Goal: Task Accomplishment & Management: Contribute content

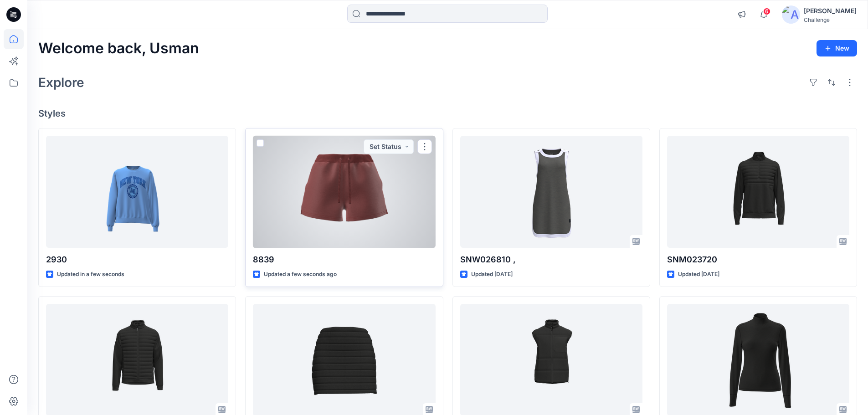
click at [340, 206] on div at bounding box center [344, 192] width 182 height 113
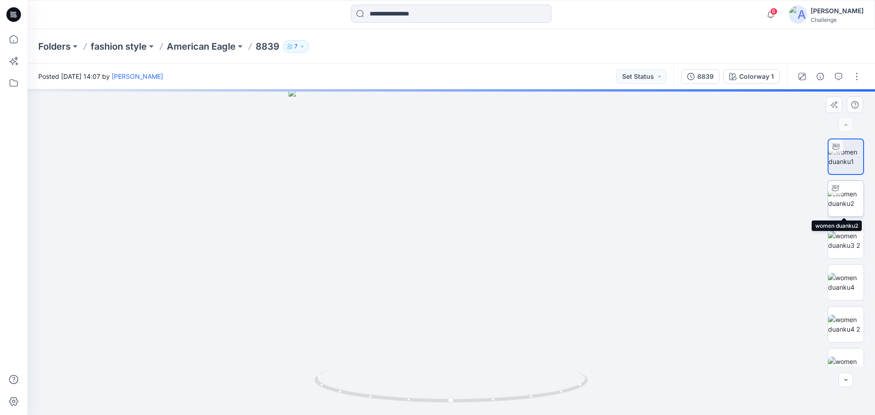
click at [851, 204] on img at bounding box center [846, 198] width 36 height 19
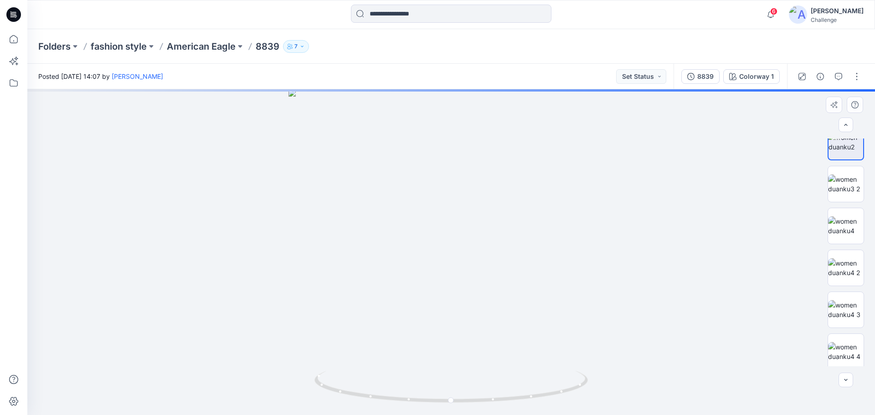
scroll to position [102, 0]
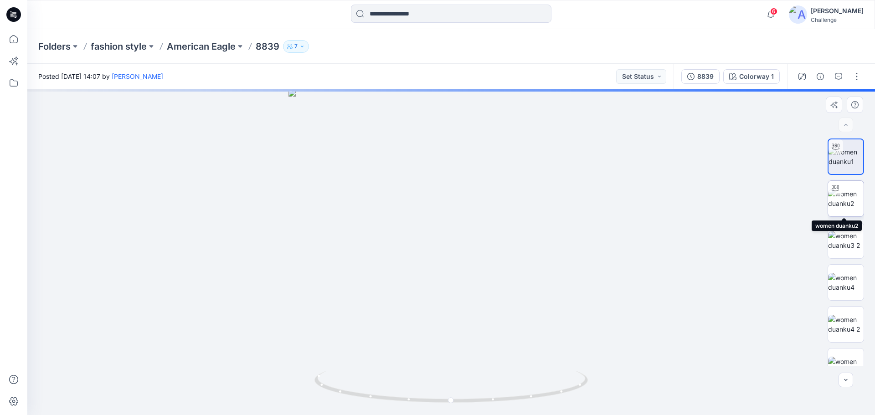
click at [853, 206] on img at bounding box center [846, 198] width 36 height 19
click at [843, 156] on img at bounding box center [846, 156] width 36 height 19
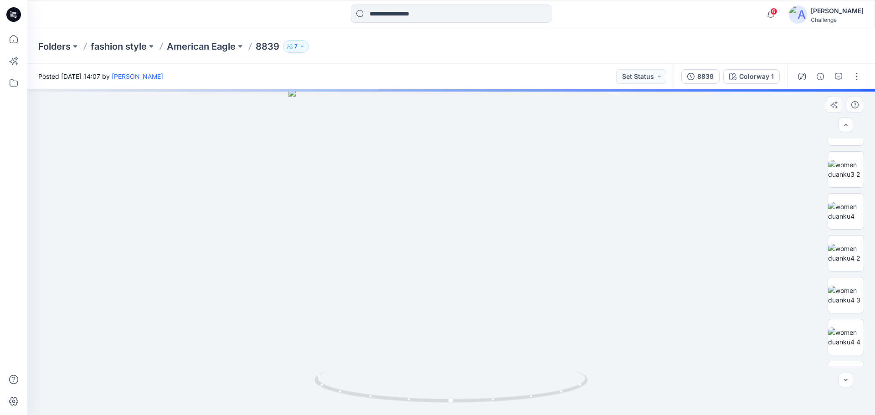
scroll to position [56, 0]
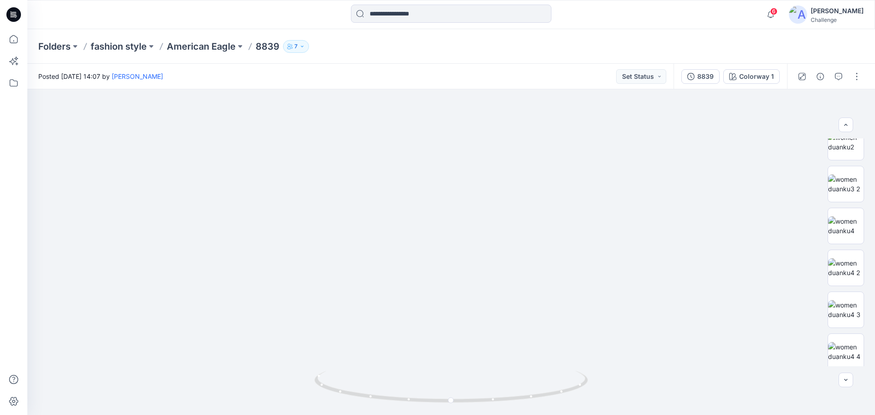
click at [263, 47] on p "8839" at bounding box center [268, 46] width 24 height 13
click at [241, 45] on button at bounding box center [239, 46] width 9 height 13
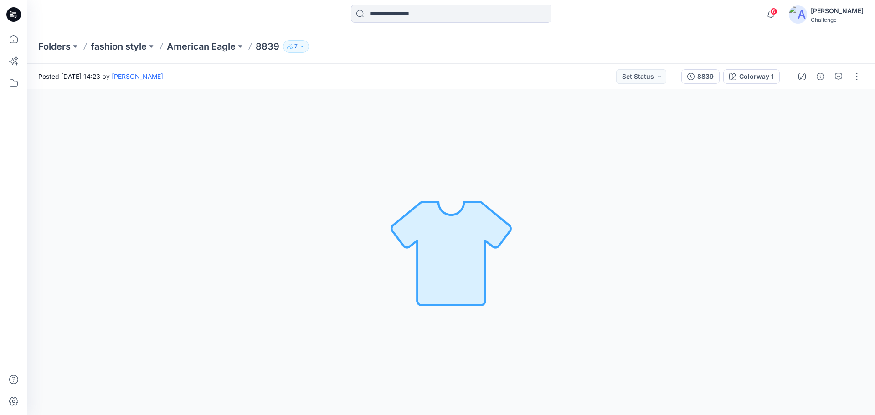
click at [19, 11] on icon at bounding box center [13, 14] width 15 height 15
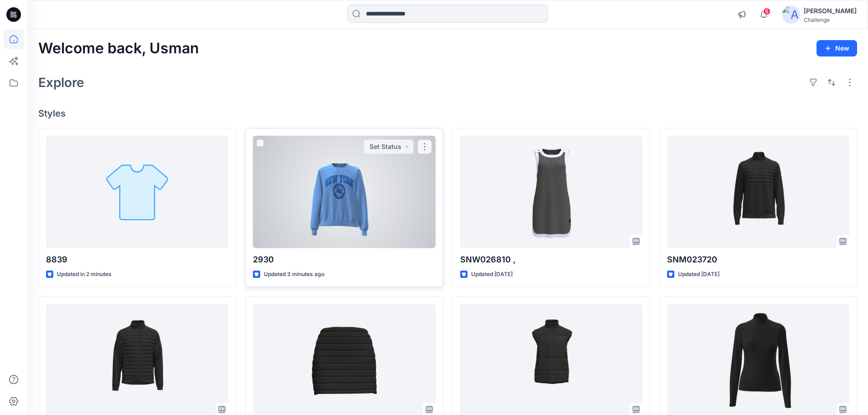
click at [333, 200] on div at bounding box center [344, 192] width 182 height 113
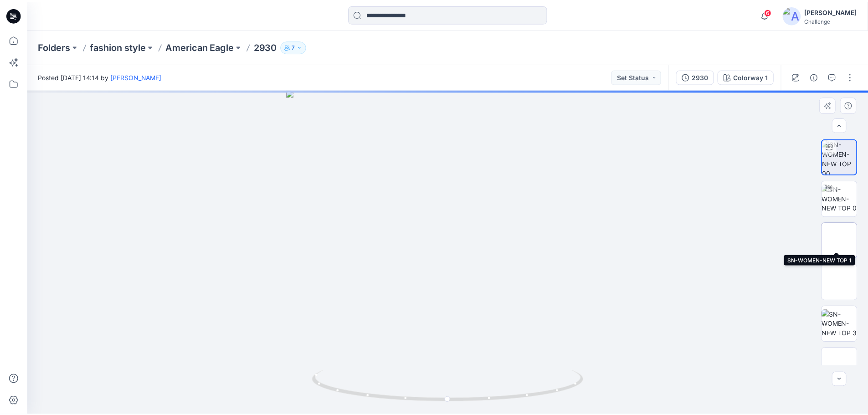
scroll to position [18, 0]
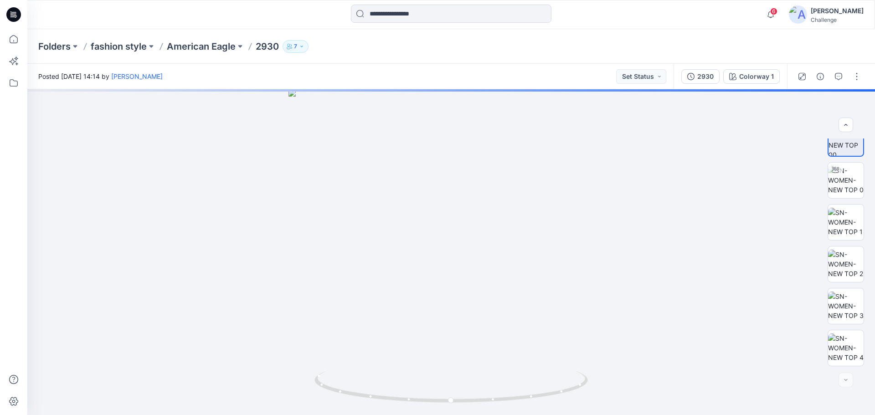
drag, startPoint x: 15, startPoint y: 14, endPoint x: 19, endPoint y: 15, distance: 4.6
click at [15, 14] on icon at bounding box center [13, 14] width 15 height 15
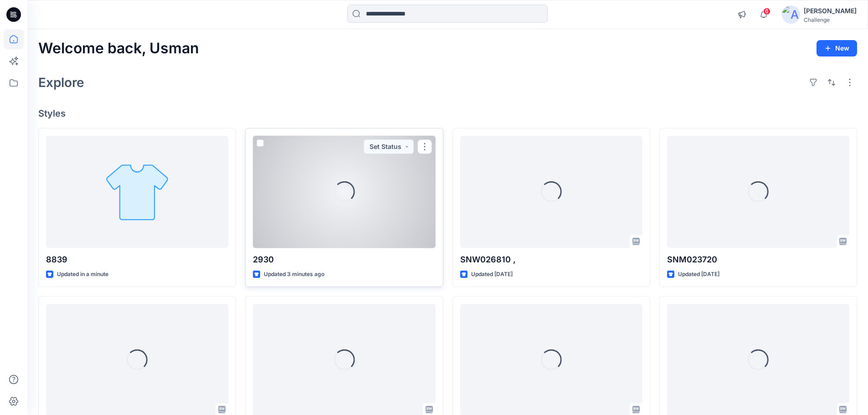
click at [320, 206] on div "Loading..." at bounding box center [344, 192] width 182 height 113
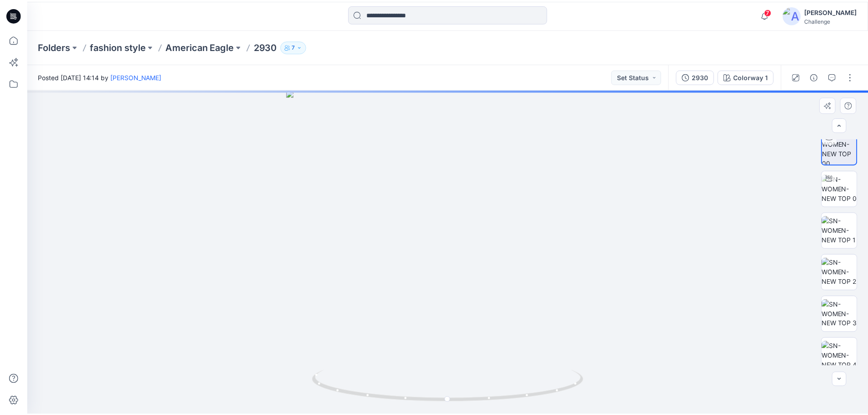
scroll to position [18, 0]
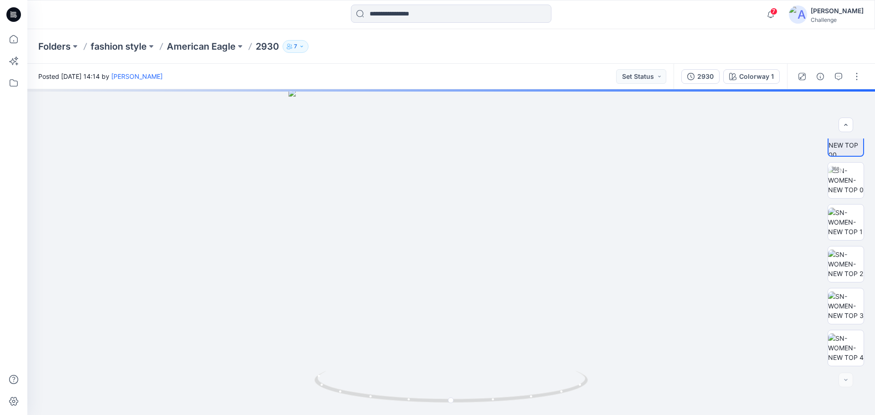
click at [13, 15] on icon at bounding box center [13, 14] width 15 height 15
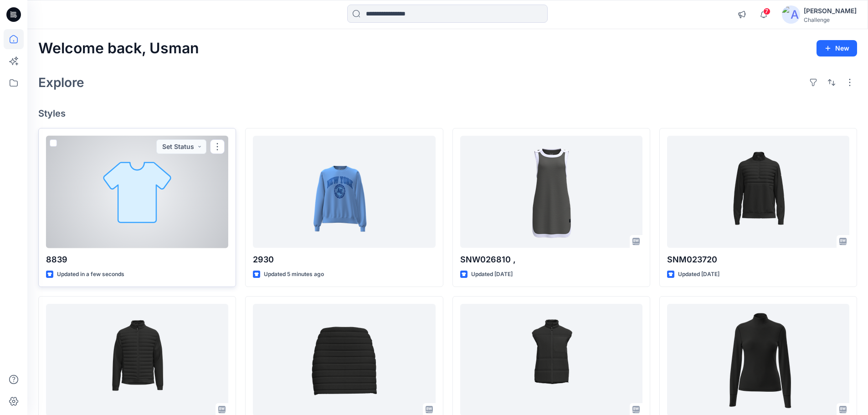
click at [128, 206] on div at bounding box center [137, 192] width 182 height 113
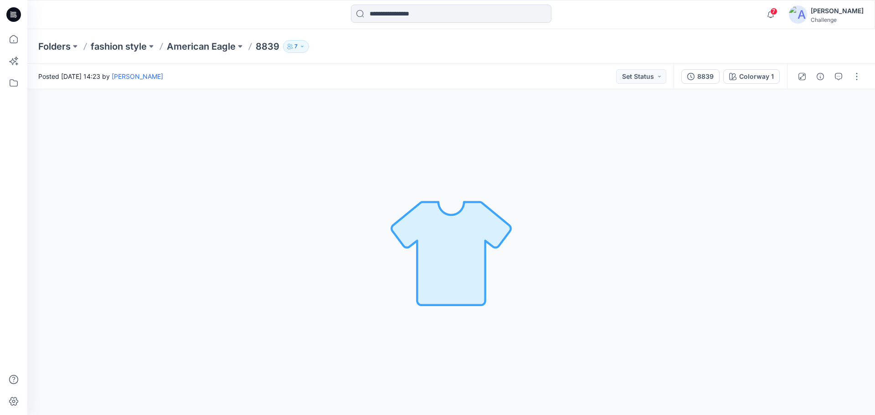
click at [13, 13] on icon at bounding box center [13, 14] width 15 height 15
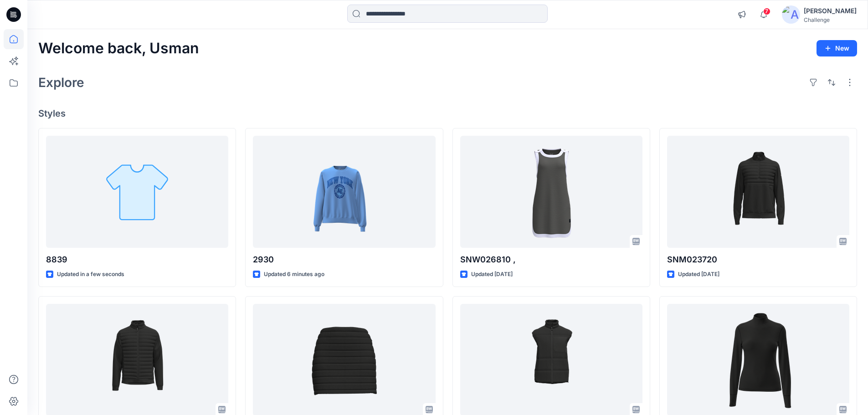
click at [526, 97] on div "Welcome back, Usman New Explore Styles 8839 Updated in a few seconds SNM023760 …" at bounding box center [447, 348] width 840 height 638
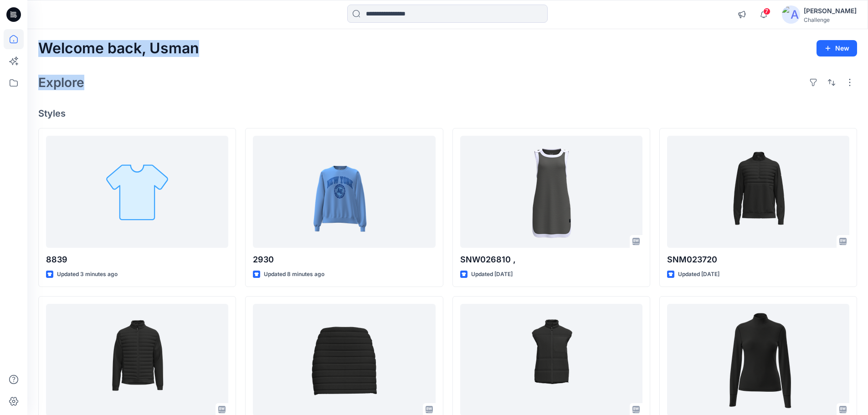
drag, startPoint x: 41, startPoint y: 46, endPoint x: 95, endPoint y: 93, distance: 72.0
click at [95, 93] on div "Welcome back, Usman New Explore Styles 8839 Updated 3 minutes ago SNM023760 Upd…" at bounding box center [447, 348] width 840 height 638
click at [130, 69] on div "Welcome back, Usman New Explore Styles 8839 Updated 3 minutes ago SNM023760 Upd…" at bounding box center [447, 348] width 840 height 638
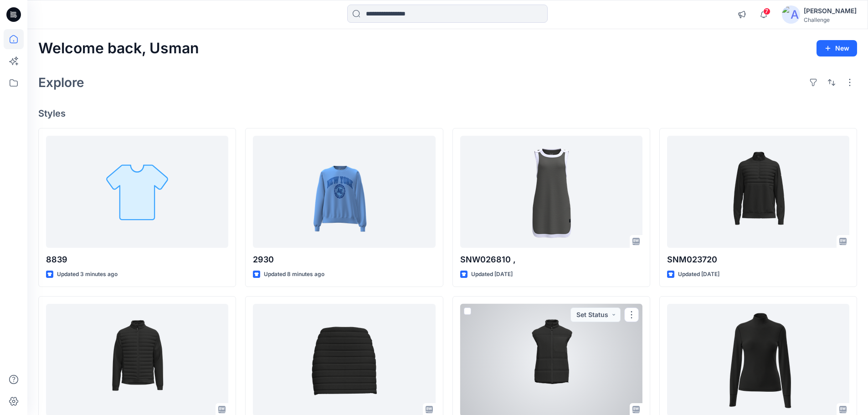
drag, startPoint x: 483, startPoint y: 374, endPoint x: 242, endPoint y: 113, distance: 354.2
click at [242, 113] on h4 "Styles" at bounding box center [447, 113] width 819 height 11
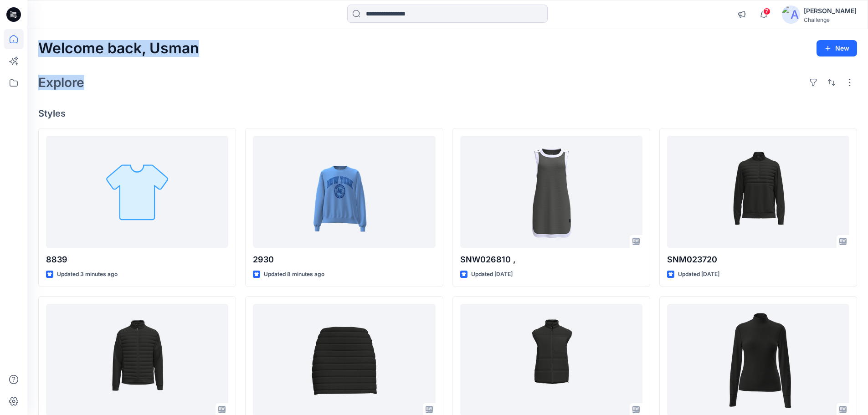
drag, startPoint x: 39, startPoint y: 45, endPoint x: 87, endPoint y: 87, distance: 64.9
click at [87, 87] on div "Welcome back, Usman New Explore Styles 8839 Updated 3 minutes ago SNM023760 Upd…" at bounding box center [447, 348] width 840 height 638
drag, startPoint x: 40, startPoint y: 113, endPoint x: 43, endPoint y: 52, distance: 61.1
click at [43, 52] on div "Welcome back, Usman New Explore Styles 8839 Updated 3 minutes ago SNM023760 Upd…" at bounding box center [447, 348] width 840 height 638
click at [110, 77] on div "Explore" at bounding box center [447, 83] width 819 height 22
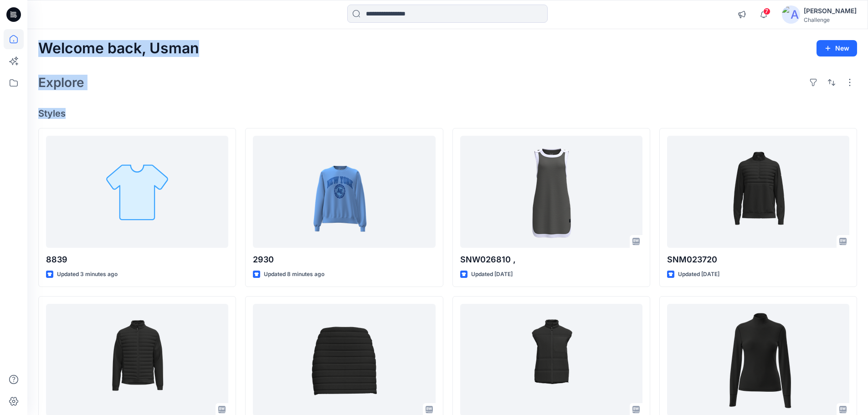
drag, startPoint x: 41, startPoint y: 48, endPoint x: 72, endPoint y: 112, distance: 70.9
click at [72, 112] on div "Welcome back, Usman New Explore Styles 8839 Updated 3 minutes ago SNM023760 Upd…" at bounding box center [447, 348] width 840 height 638
click at [111, 123] on div "Welcome back, Usman New Explore Styles 8839 Updated 3 minutes ago SNM023760 Upd…" at bounding box center [447, 348] width 840 height 638
drag, startPoint x: 39, startPoint y: 48, endPoint x: 68, endPoint y: 111, distance: 68.9
click at [68, 111] on div "Welcome back, Usman New Explore Styles 8839 Updated 3 minutes ago SNM023760 Upd…" at bounding box center [447, 348] width 840 height 638
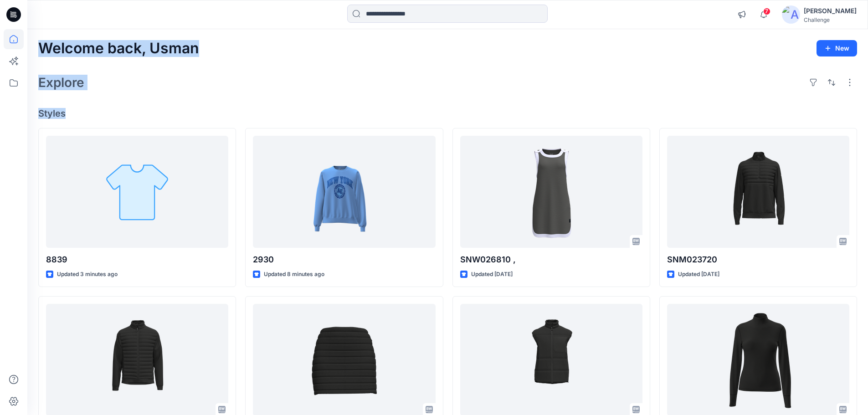
click at [157, 99] on div "Welcome back, Usman New Explore Styles 8839 Updated 3 minutes ago SNM023760 Upd…" at bounding box center [447, 348] width 840 height 638
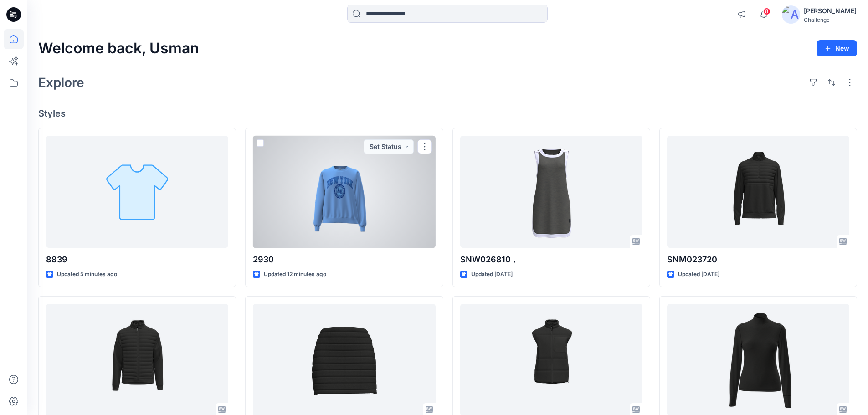
drag, startPoint x: 335, startPoint y: 192, endPoint x: 333, endPoint y: 179, distance: 13.4
click at [335, 192] on div at bounding box center [344, 192] width 182 height 113
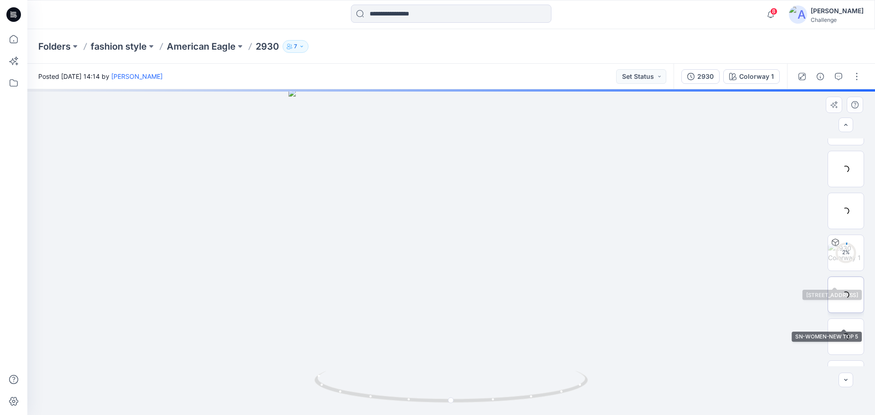
scroll to position [140, 0]
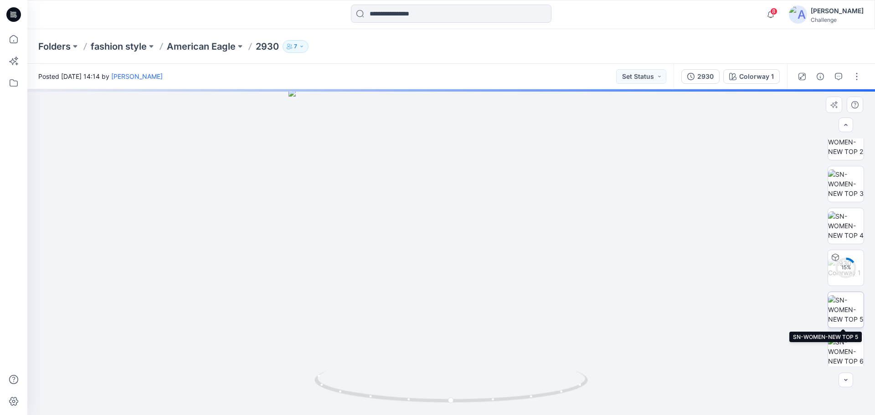
click at [849, 311] on img at bounding box center [846, 309] width 36 height 29
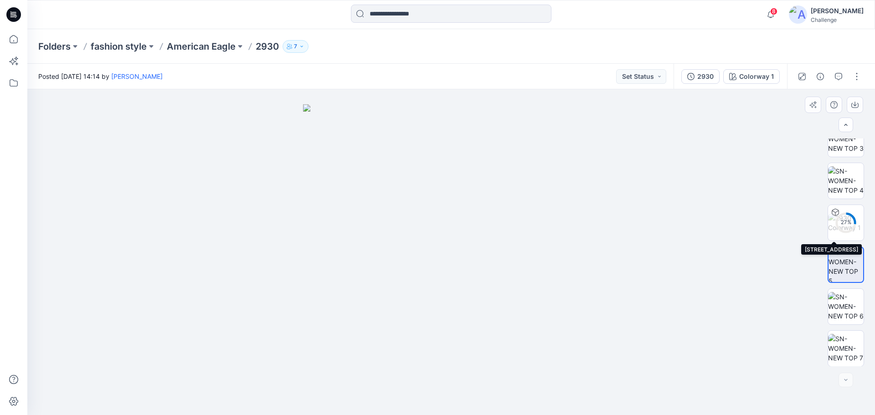
scroll to position [186, 0]
click at [14, 15] on icon at bounding box center [13, 14] width 15 height 15
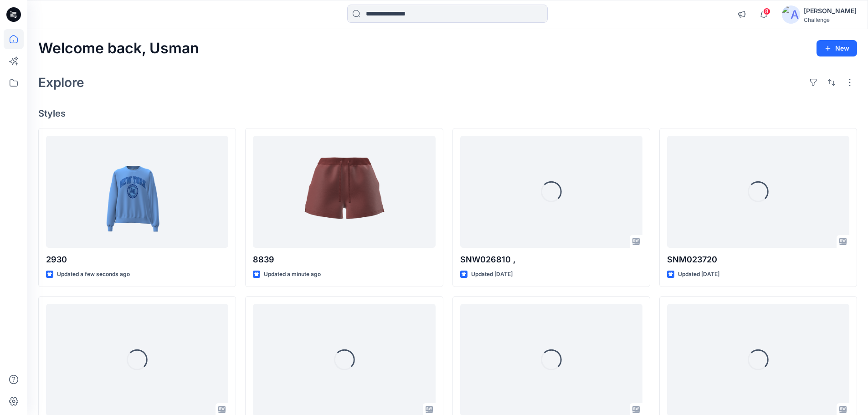
click at [63, 16] on div at bounding box center [132, 15] width 210 height 20
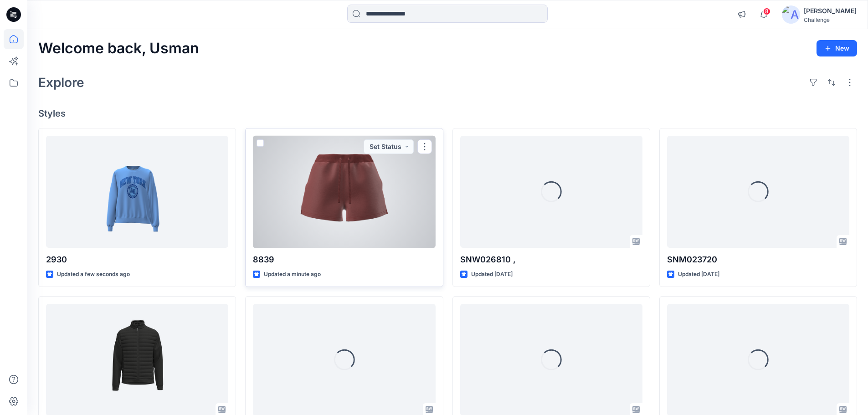
click at [329, 189] on div at bounding box center [344, 192] width 182 height 113
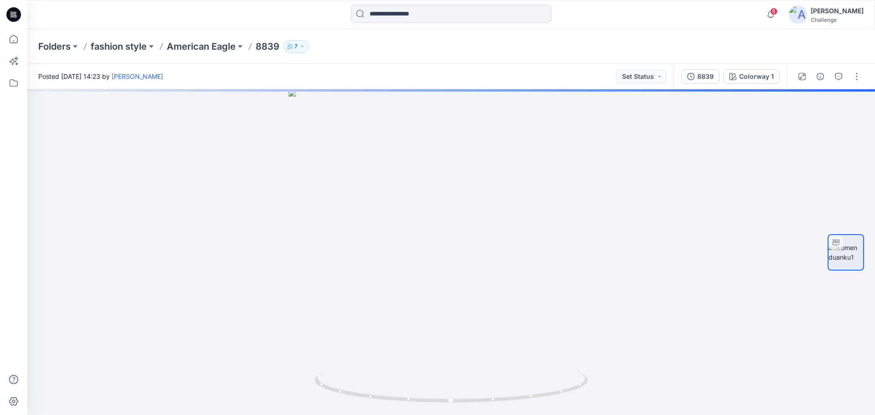
click at [12, 17] on icon at bounding box center [13, 14] width 15 height 29
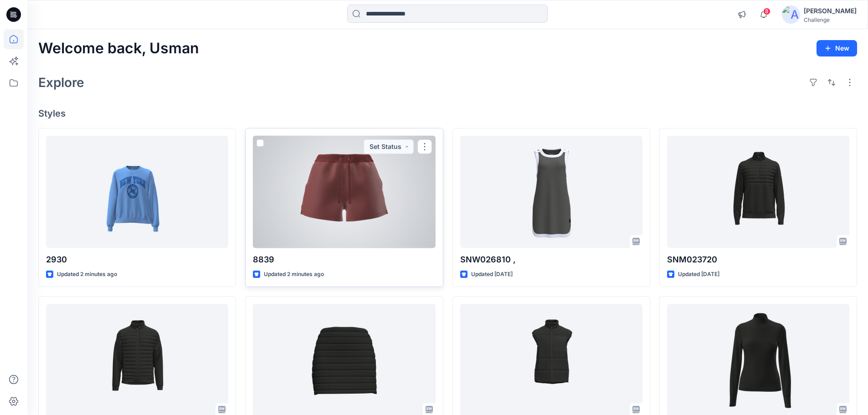
click at [344, 186] on div at bounding box center [344, 192] width 182 height 113
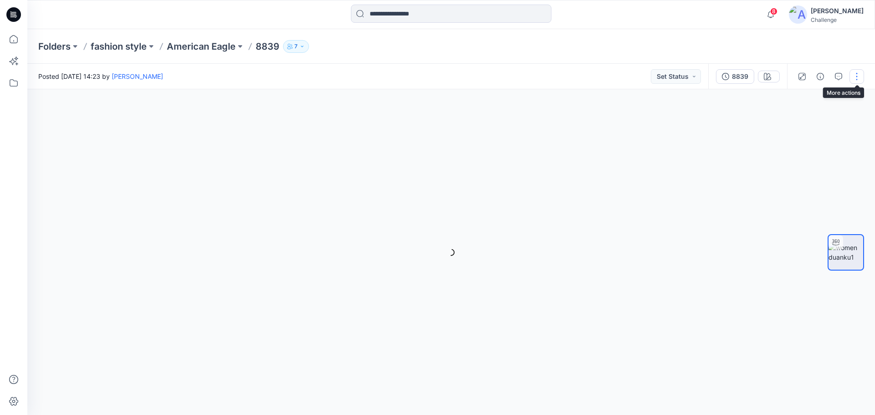
click at [855, 77] on button "button" at bounding box center [856, 76] width 15 height 15
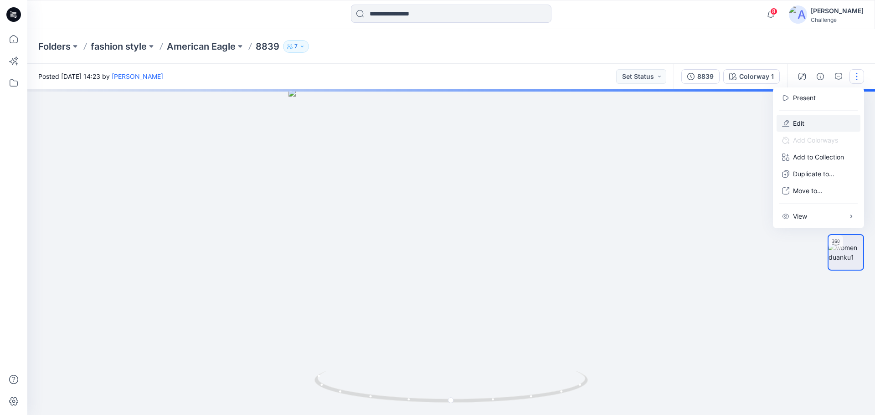
click at [802, 124] on p "Edit" at bounding box center [798, 123] width 11 height 10
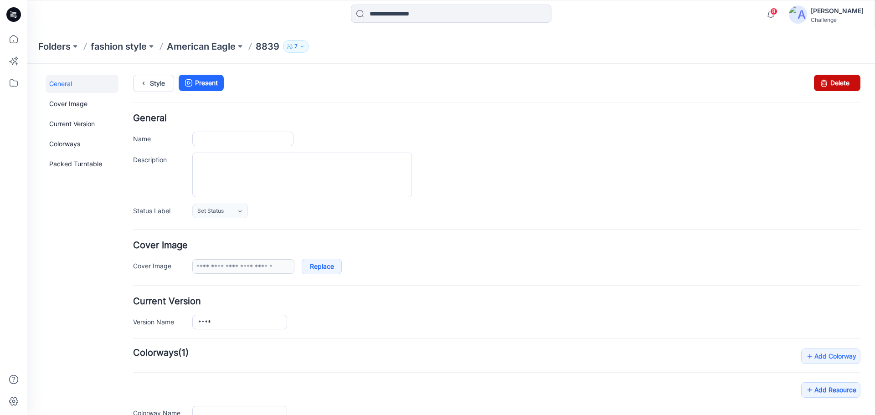
type input "****"
type input "**********"
drag, startPoint x: 831, startPoint y: 85, endPoint x: 502, endPoint y: 96, distance: 329.5
click at [831, 85] on link "Delete" at bounding box center [837, 83] width 46 height 16
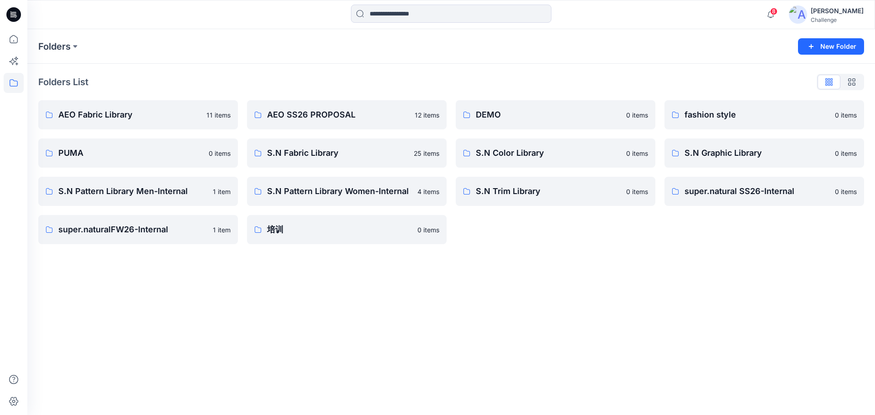
click at [13, 18] on icon at bounding box center [13, 14] width 15 height 15
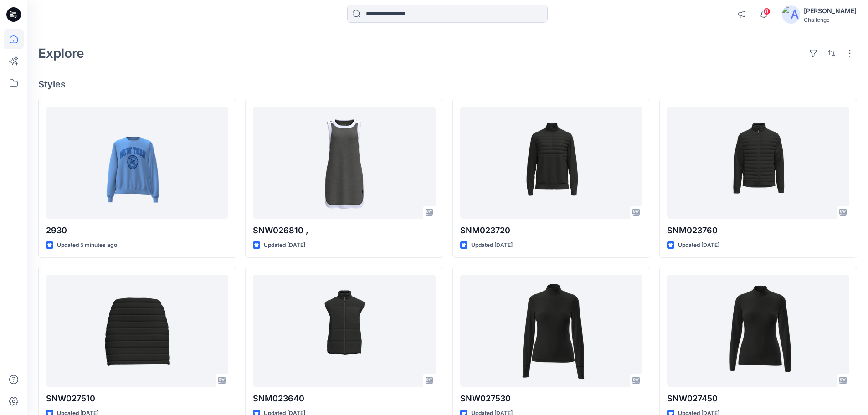
scroll to position [46, 0]
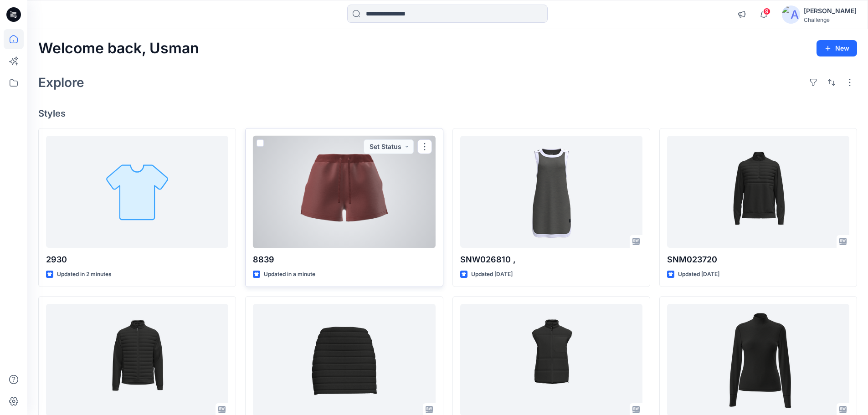
click at [377, 206] on div at bounding box center [344, 192] width 182 height 113
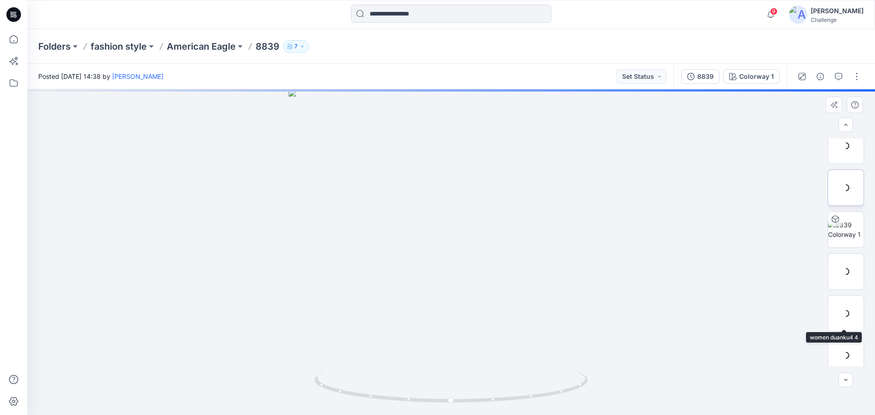
scroll to position [144, 0]
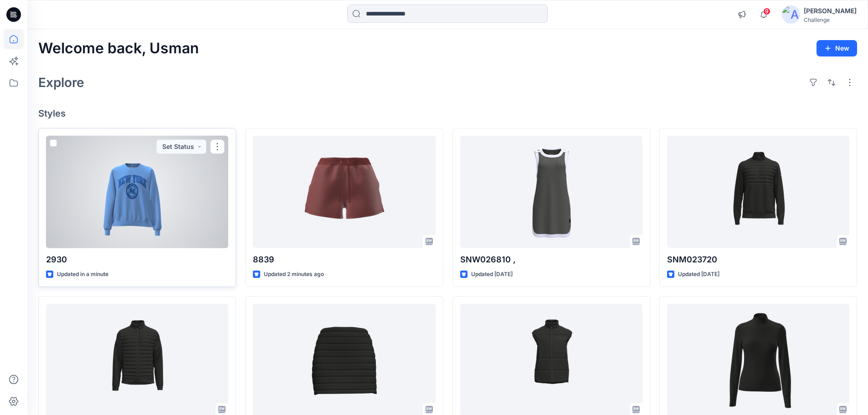
click at [179, 179] on div at bounding box center [137, 192] width 182 height 113
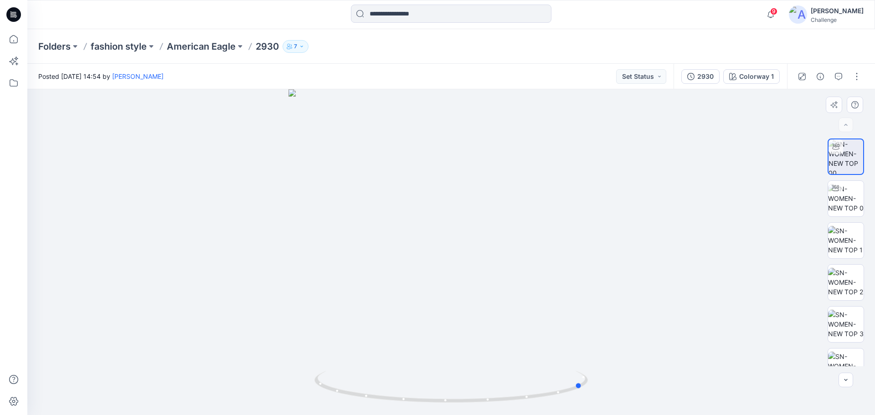
drag, startPoint x: 450, startPoint y: 402, endPoint x: 308, endPoint y: 369, distance: 145.4
click at [308, 369] on div at bounding box center [450, 252] width 847 height 326
click at [843, 202] on img at bounding box center [846, 198] width 36 height 29
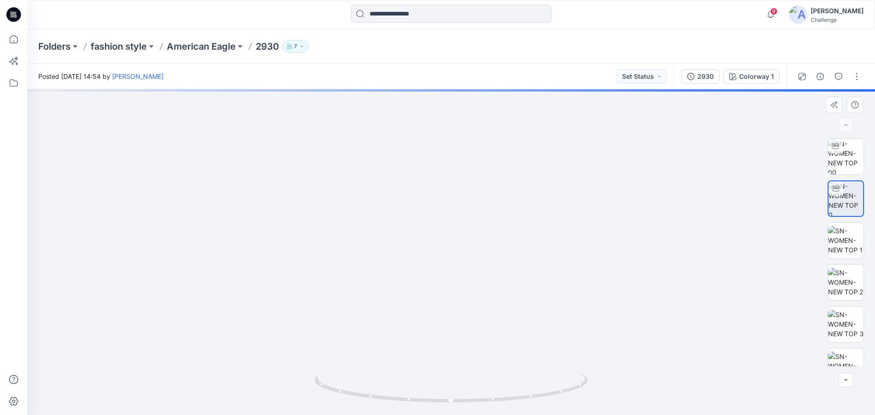
drag, startPoint x: 420, startPoint y: 200, endPoint x: 552, endPoint y: 324, distance: 180.1
click at [552, 324] on img at bounding box center [455, 174] width 888 height 484
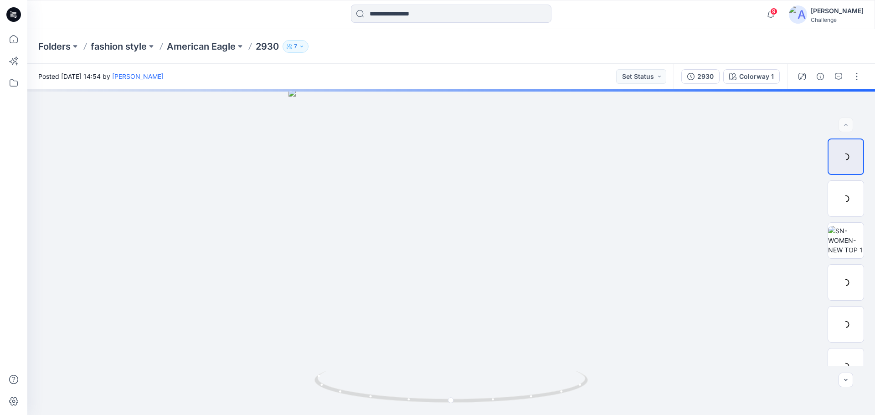
click at [13, 15] on icon at bounding box center [13, 14] width 15 height 15
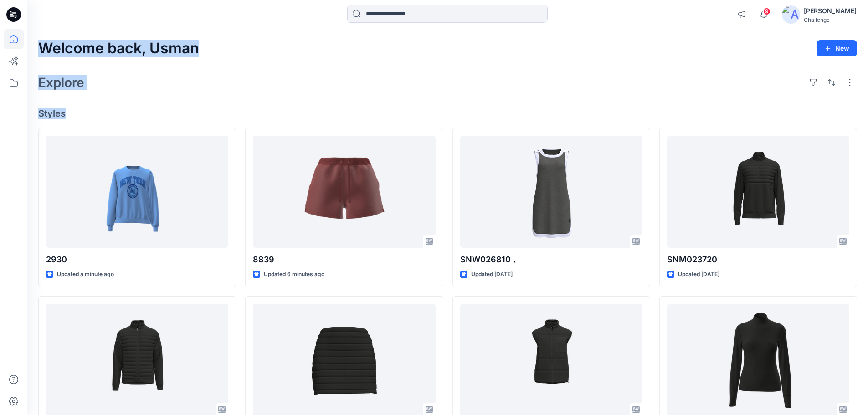
drag, startPoint x: 42, startPoint y: 47, endPoint x: 77, endPoint y: 112, distance: 73.8
click at [77, 112] on div "Welcome back, [PERSON_NAME] New Explore Styles 2930 Updated a minute ago SNM023…" at bounding box center [447, 348] width 840 height 638
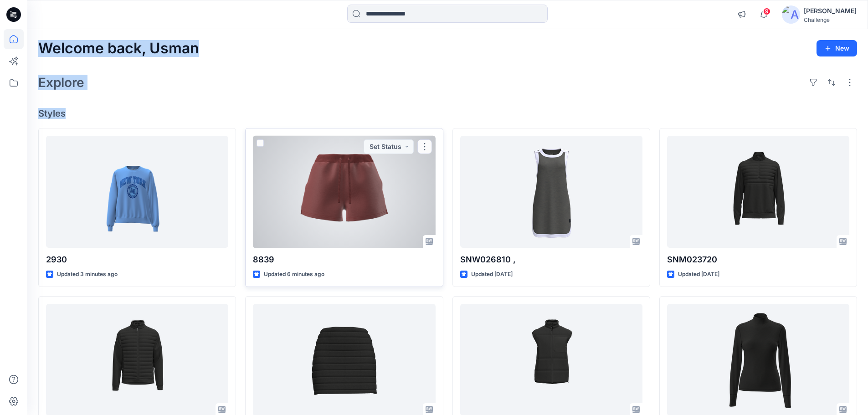
click at [320, 186] on div at bounding box center [344, 192] width 182 height 113
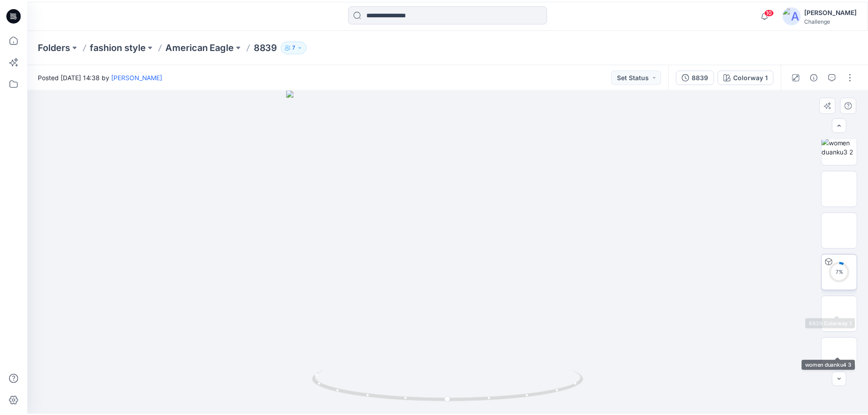
scroll to position [53, 0]
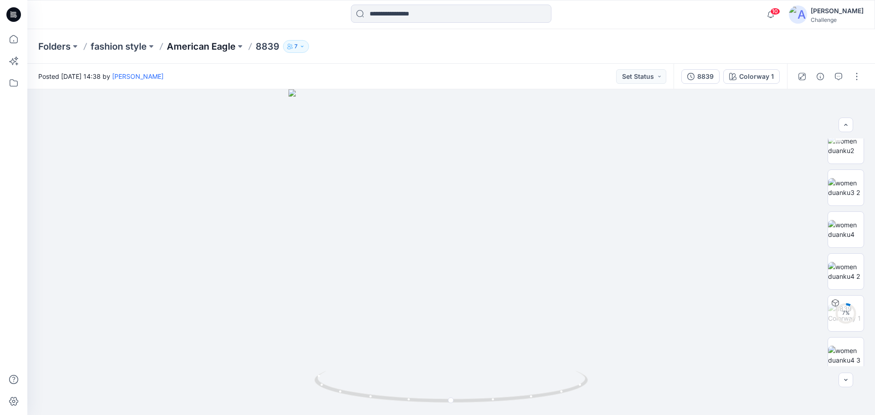
click at [194, 44] on p "American Eagle" at bounding box center [201, 46] width 69 height 13
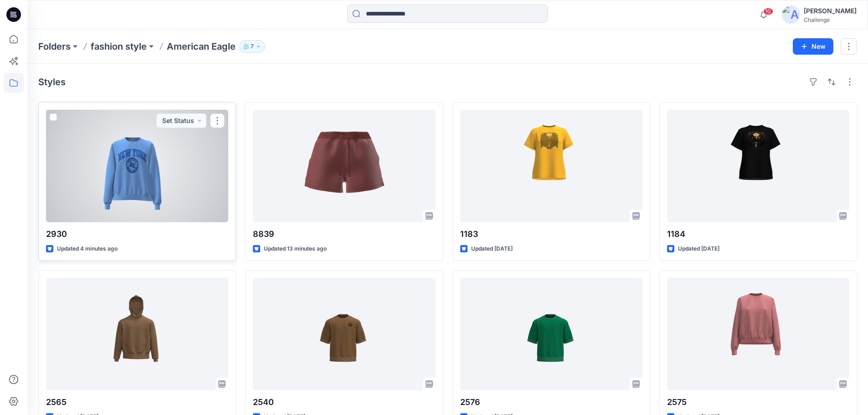
click at [179, 185] on div at bounding box center [137, 166] width 182 height 113
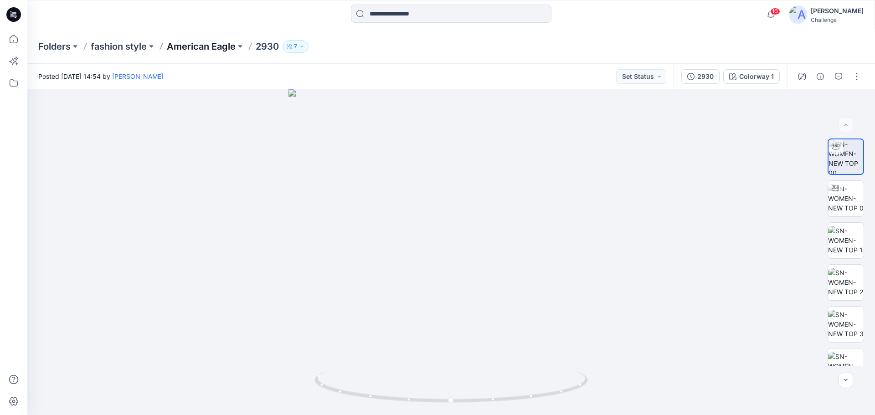
click at [194, 48] on p "American Eagle" at bounding box center [201, 46] width 69 height 13
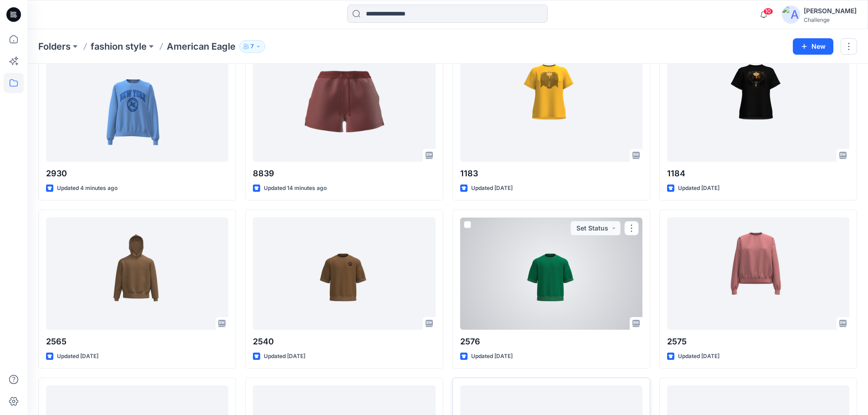
scroll to position [44, 0]
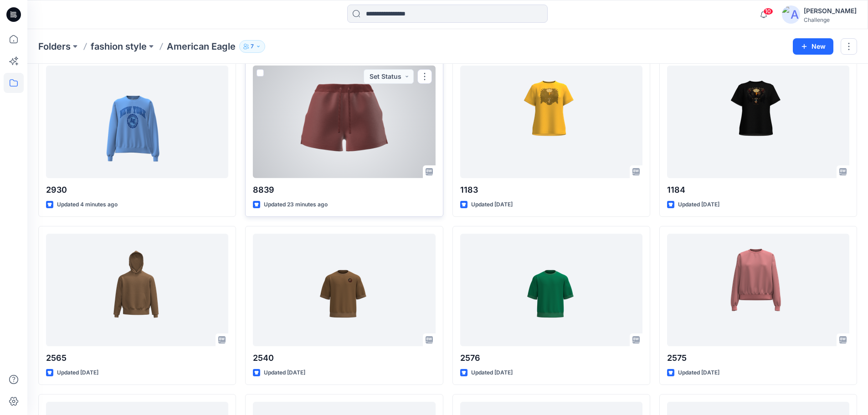
click at [364, 128] on div at bounding box center [344, 122] width 182 height 113
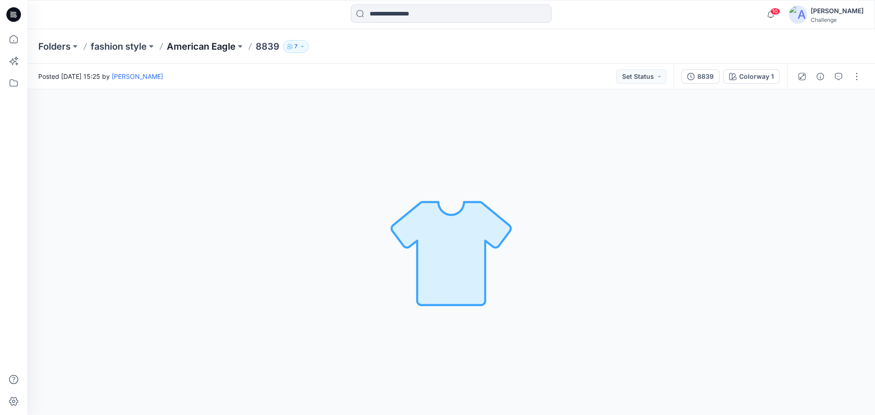
click at [196, 49] on p "American Eagle" at bounding box center [201, 46] width 69 height 13
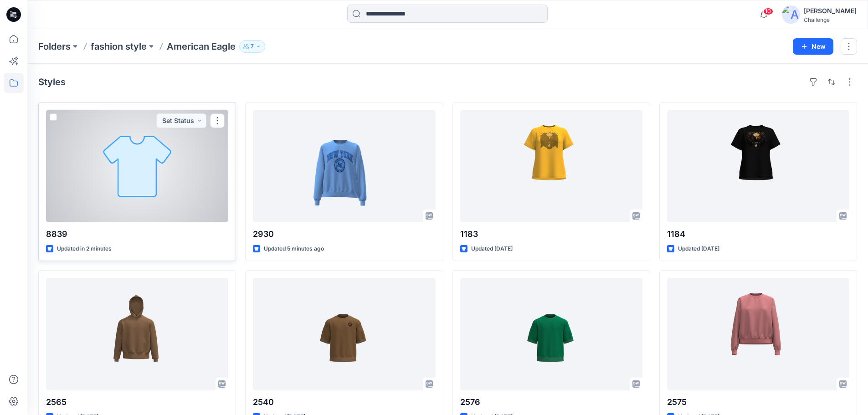
click at [183, 171] on div at bounding box center [137, 166] width 182 height 113
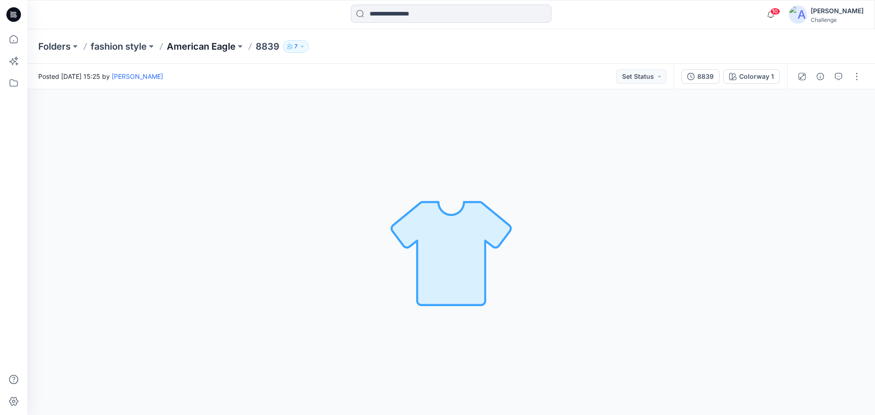
click at [218, 47] on p "American Eagle" at bounding box center [201, 46] width 69 height 13
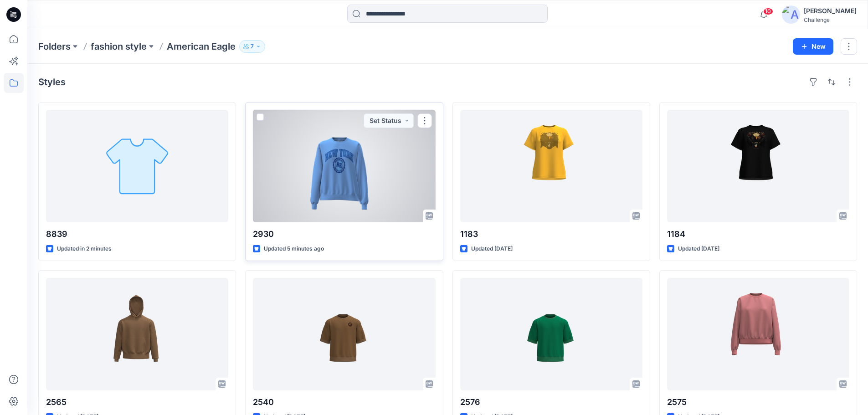
click at [371, 157] on div at bounding box center [344, 166] width 182 height 113
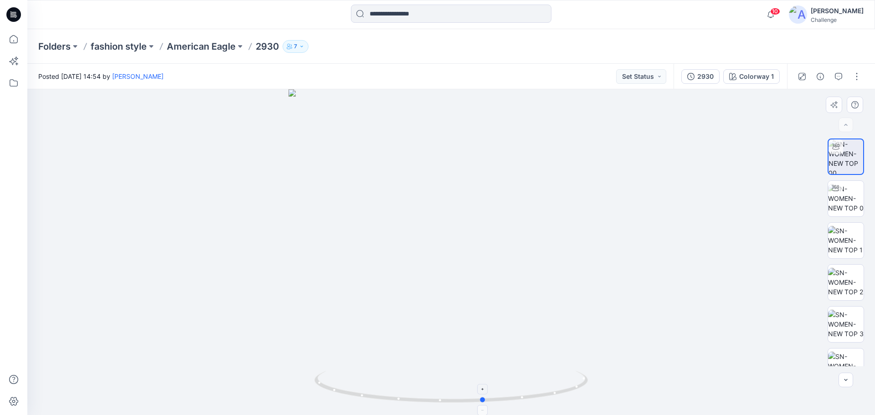
drag, startPoint x: 451, startPoint y: 402, endPoint x: 499, endPoint y: 385, distance: 51.0
click at [495, 388] on icon at bounding box center [452, 388] width 276 height 34
click at [205, 40] on p "American Eagle" at bounding box center [201, 46] width 69 height 13
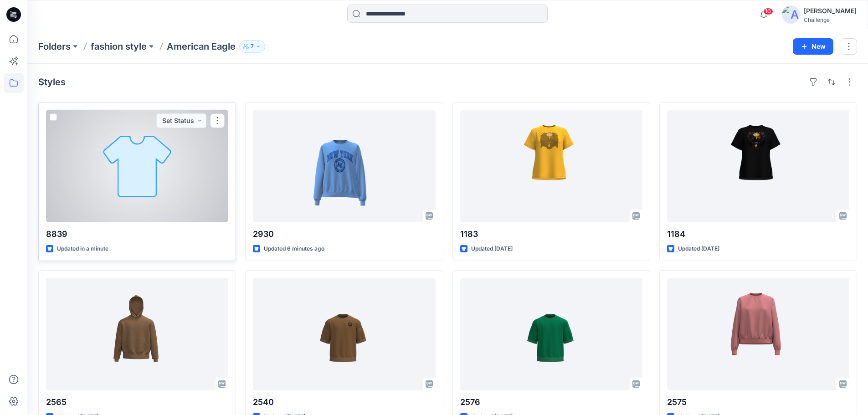
click at [169, 154] on div at bounding box center [137, 166] width 182 height 113
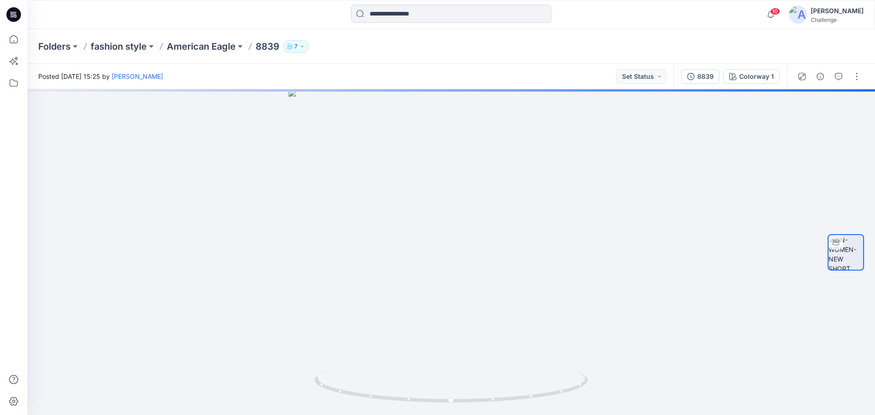
click at [16, 13] on icon at bounding box center [13, 14] width 15 height 15
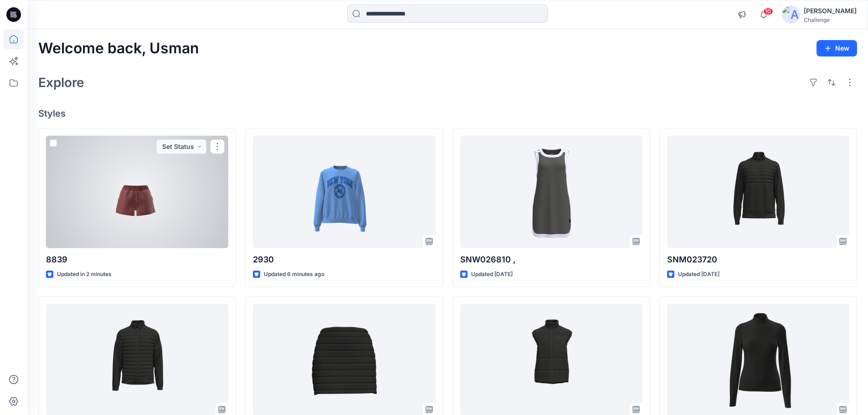
click at [180, 210] on div at bounding box center [137, 192] width 182 height 113
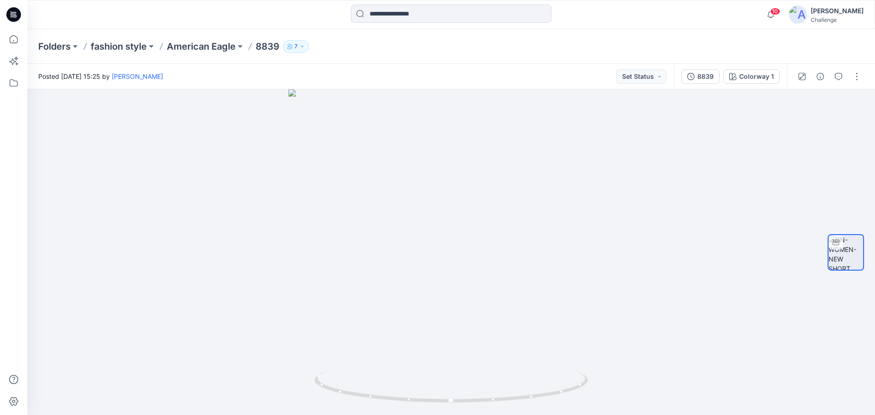
click at [13, 12] on icon at bounding box center [13, 14] width 15 height 15
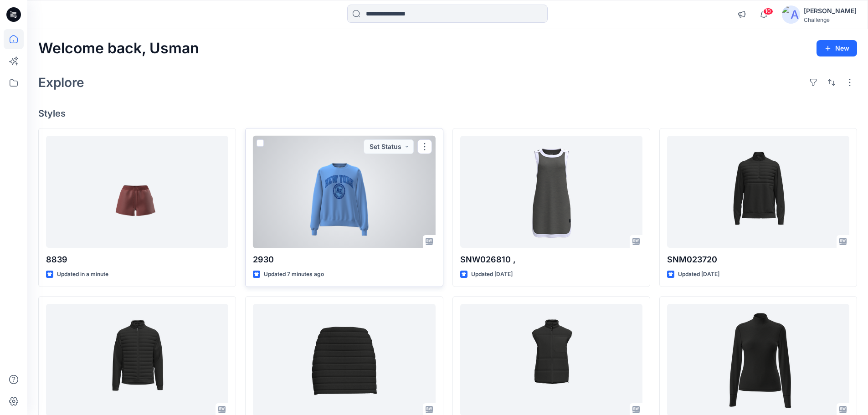
click at [343, 190] on div at bounding box center [344, 192] width 182 height 113
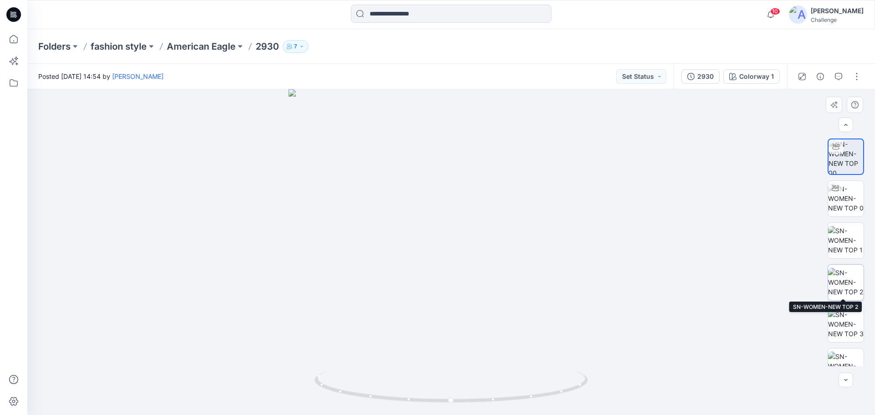
scroll to position [182, 0]
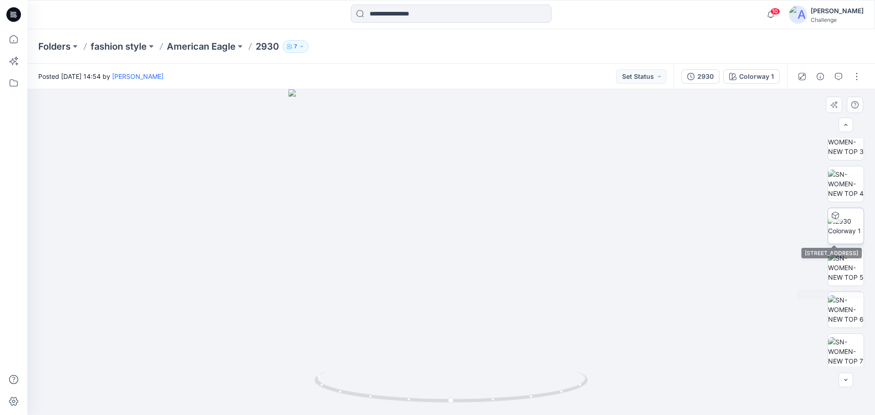
click at [840, 226] on img at bounding box center [846, 225] width 36 height 19
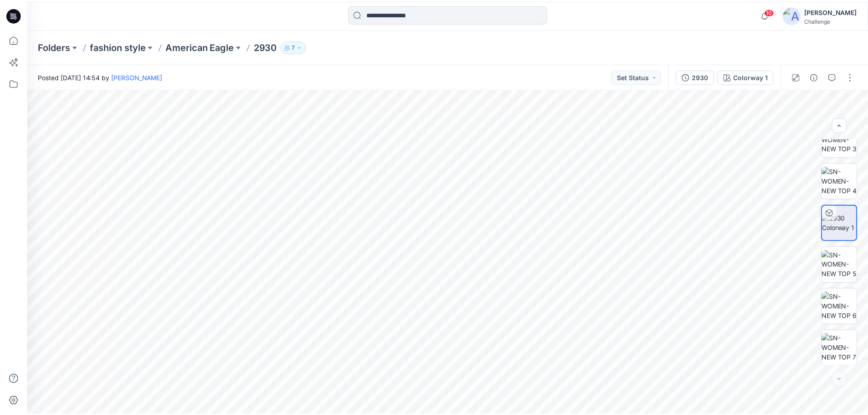
scroll to position [186, 0]
click at [849, 264] on img at bounding box center [846, 264] width 36 height 29
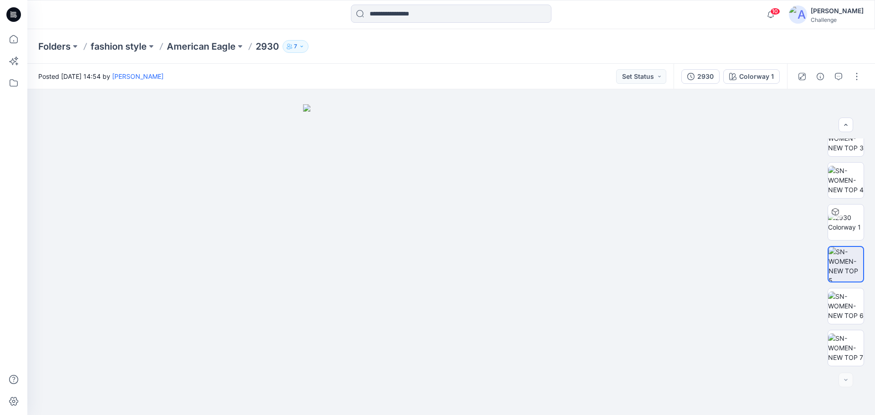
click at [18, 18] on icon at bounding box center [13, 14] width 15 height 15
